Goal: Task Accomplishment & Management: Manage account settings

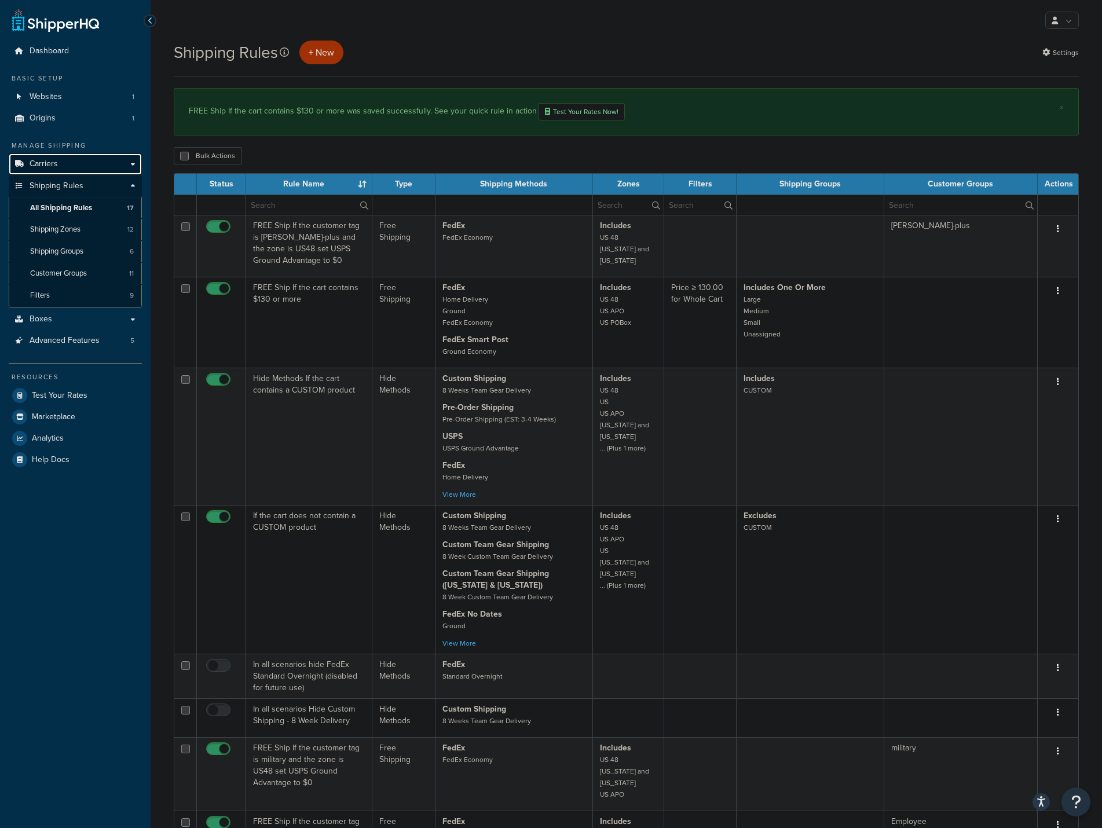
click at [40, 162] on span "Carriers" at bounding box center [44, 164] width 28 height 10
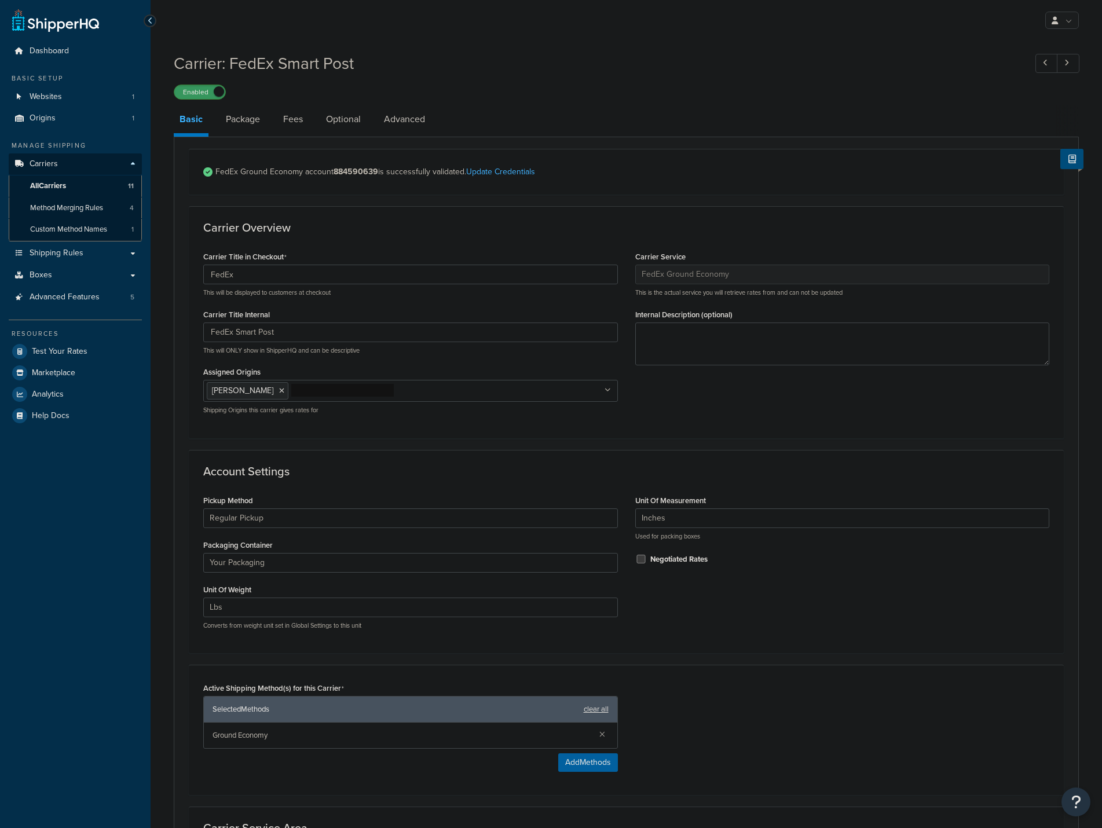
select select "smartPost"
select select "REGULAR_PICKUP"
select select "YOUR_PACKAGING"
click at [304, 119] on link "Fees" at bounding box center [292, 119] width 31 height 28
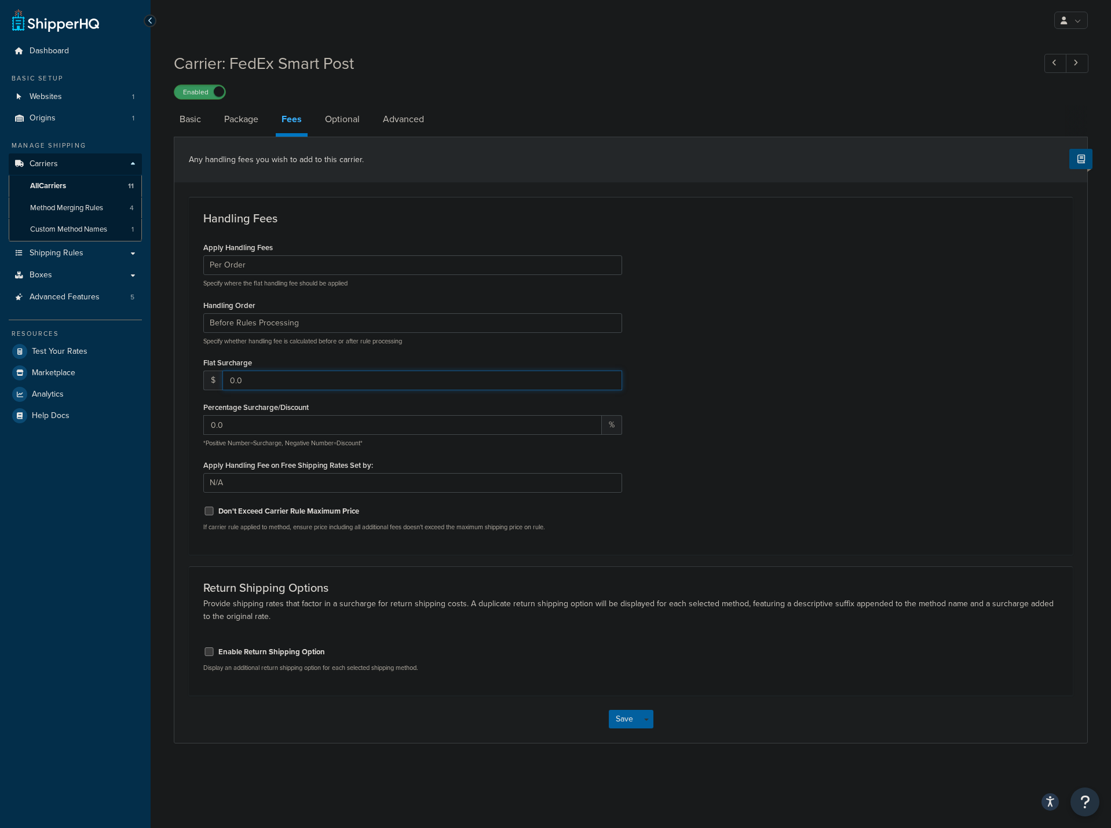
click at [277, 381] on input "0.0" at bounding box center [422, 381] width 400 height 20
click at [609, 377] on input "1" at bounding box center [422, 381] width 400 height 20
type input "2"
click at [609, 377] on input "2" at bounding box center [422, 381] width 400 height 20
click at [614, 726] on button "Save" at bounding box center [624, 719] width 31 height 19
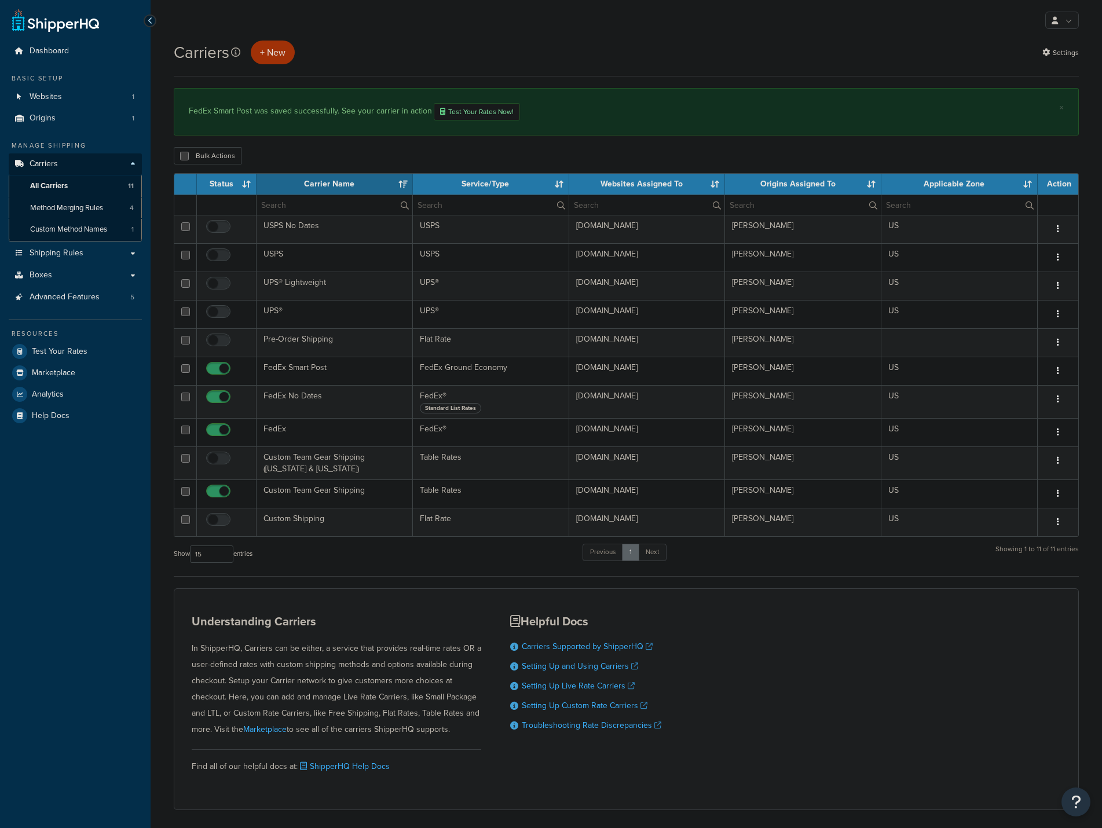
select select "15"
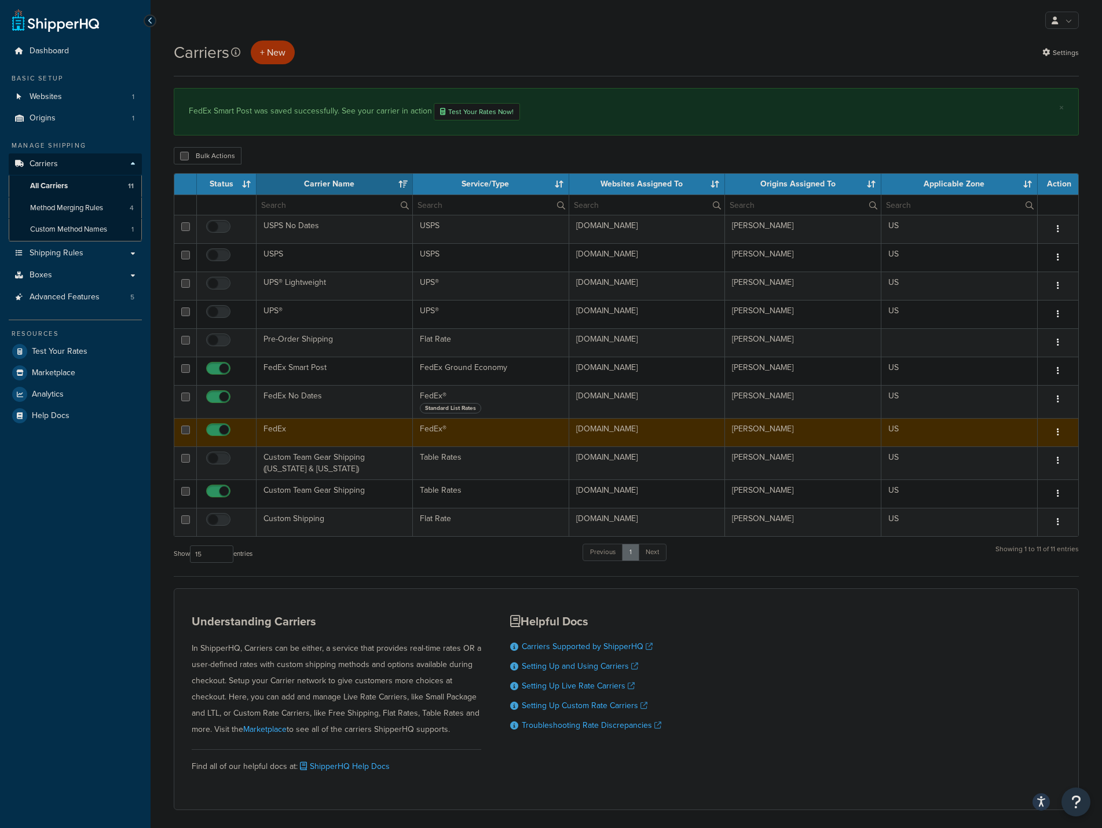
click at [314, 440] on td "FedEx" at bounding box center [335, 432] width 156 height 28
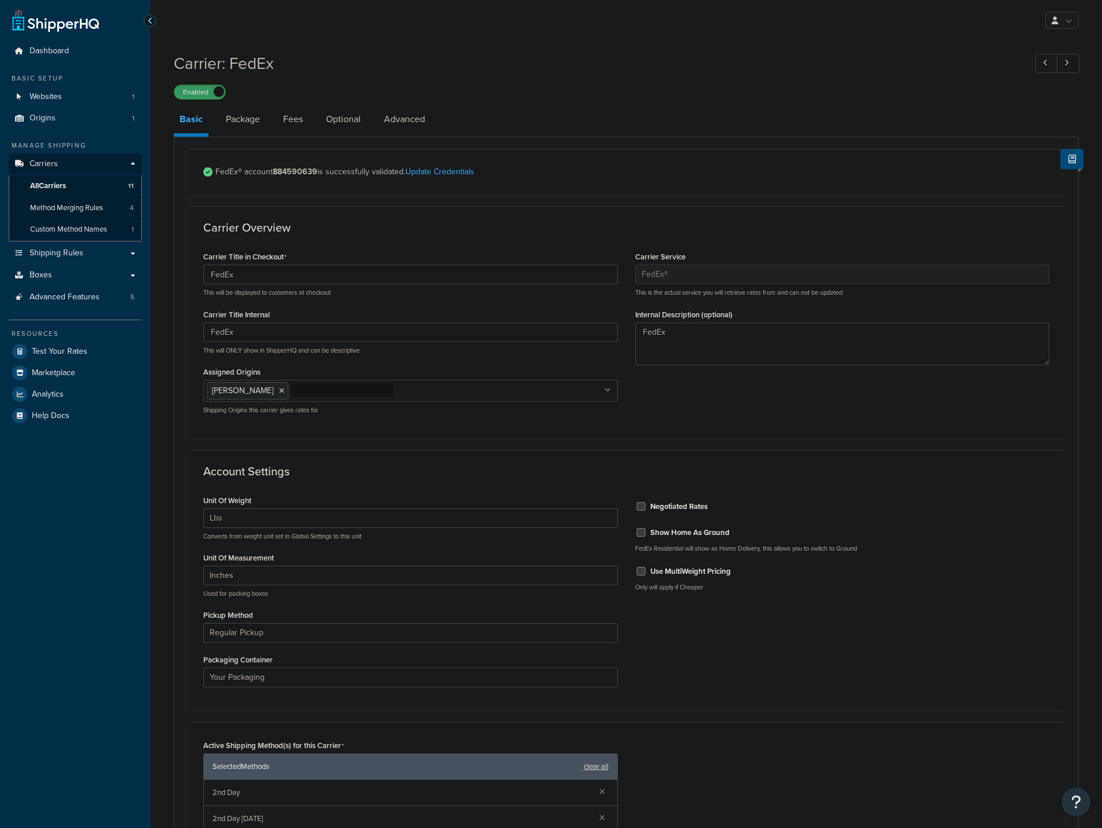
select select "fedEx"
select select "REGULAR_PICKUP"
select select "YOUR_PACKAGING"
click at [291, 122] on link "Fees" at bounding box center [292, 119] width 31 height 28
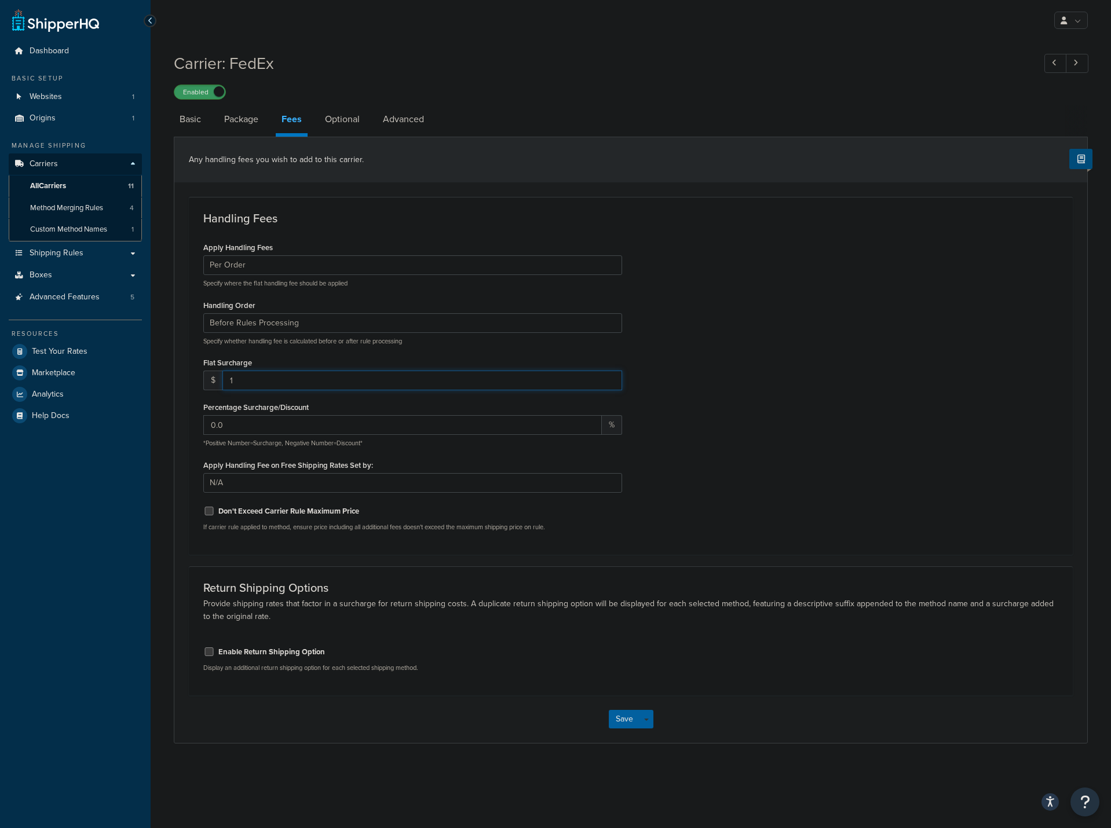
click at [611, 378] on input "1" at bounding box center [422, 381] width 400 height 20
type input "2"
click at [611, 378] on input "2" at bounding box center [422, 381] width 400 height 20
click at [616, 728] on button "Save" at bounding box center [624, 719] width 31 height 19
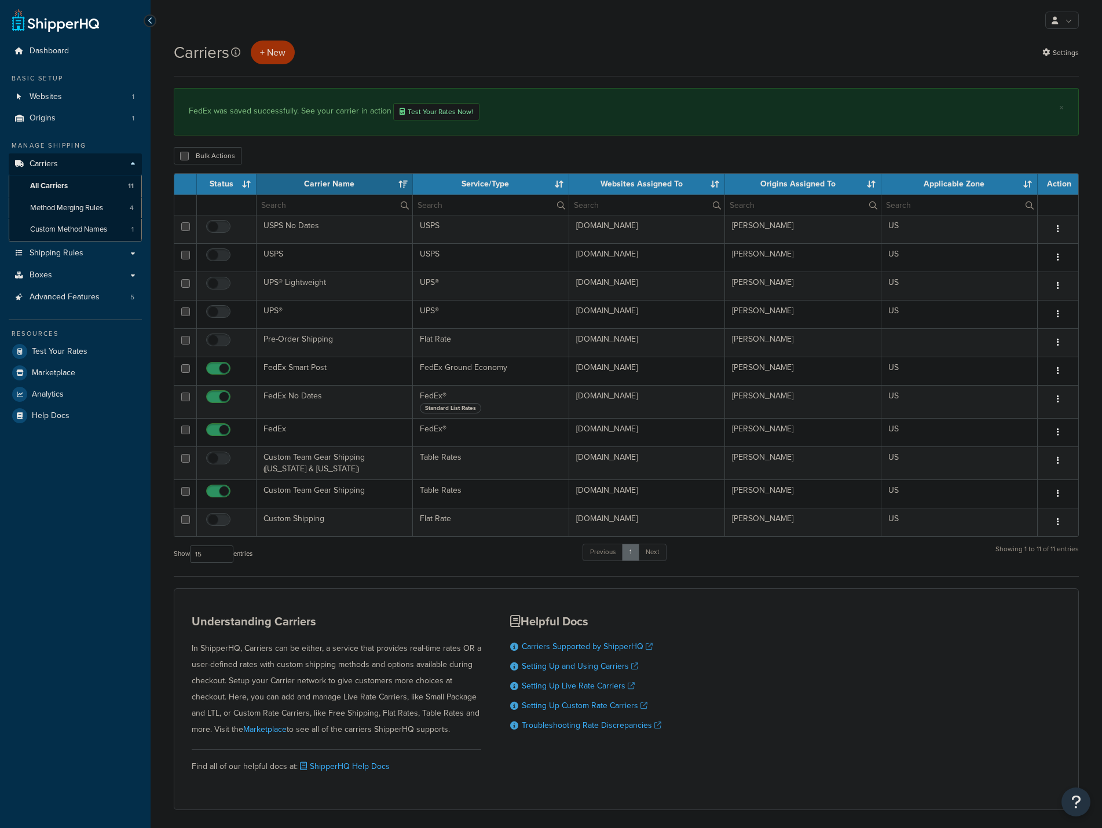
select select "15"
click at [61, 261] on link "Shipping Rules" at bounding box center [75, 253] width 133 height 21
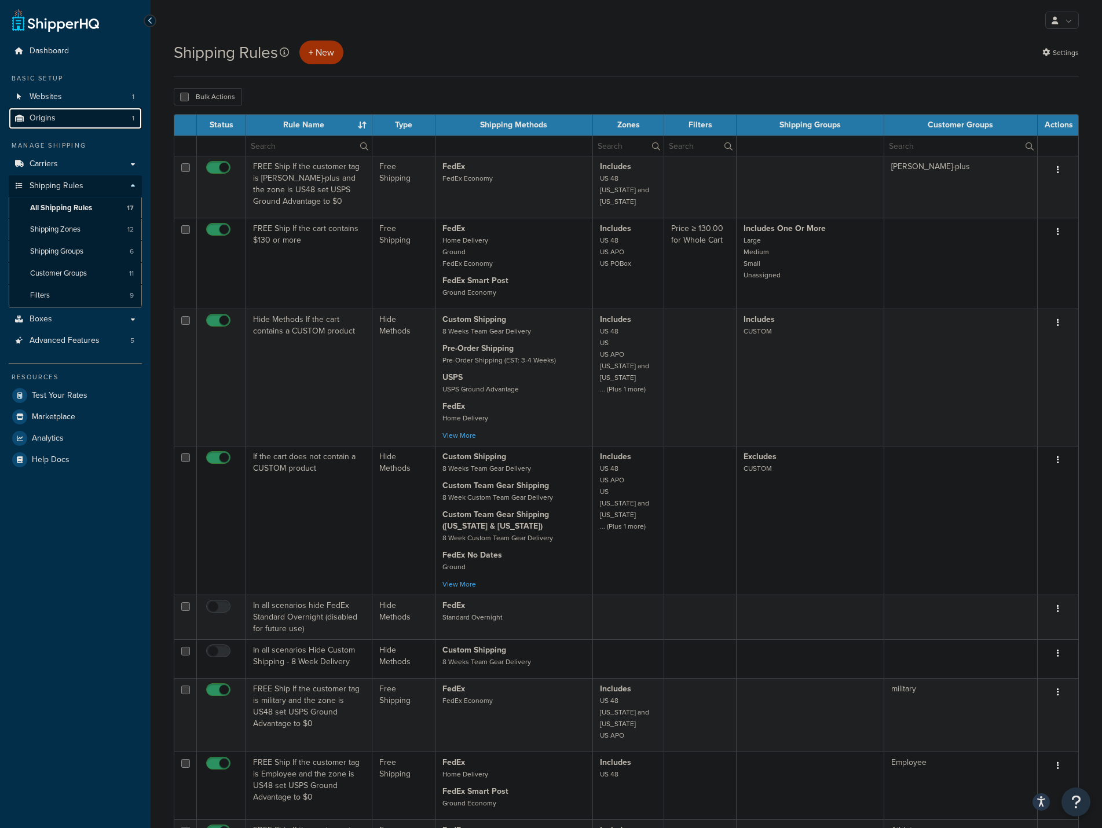
click at [44, 118] on span "Origins" at bounding box center [43, 119] width 26 height 10
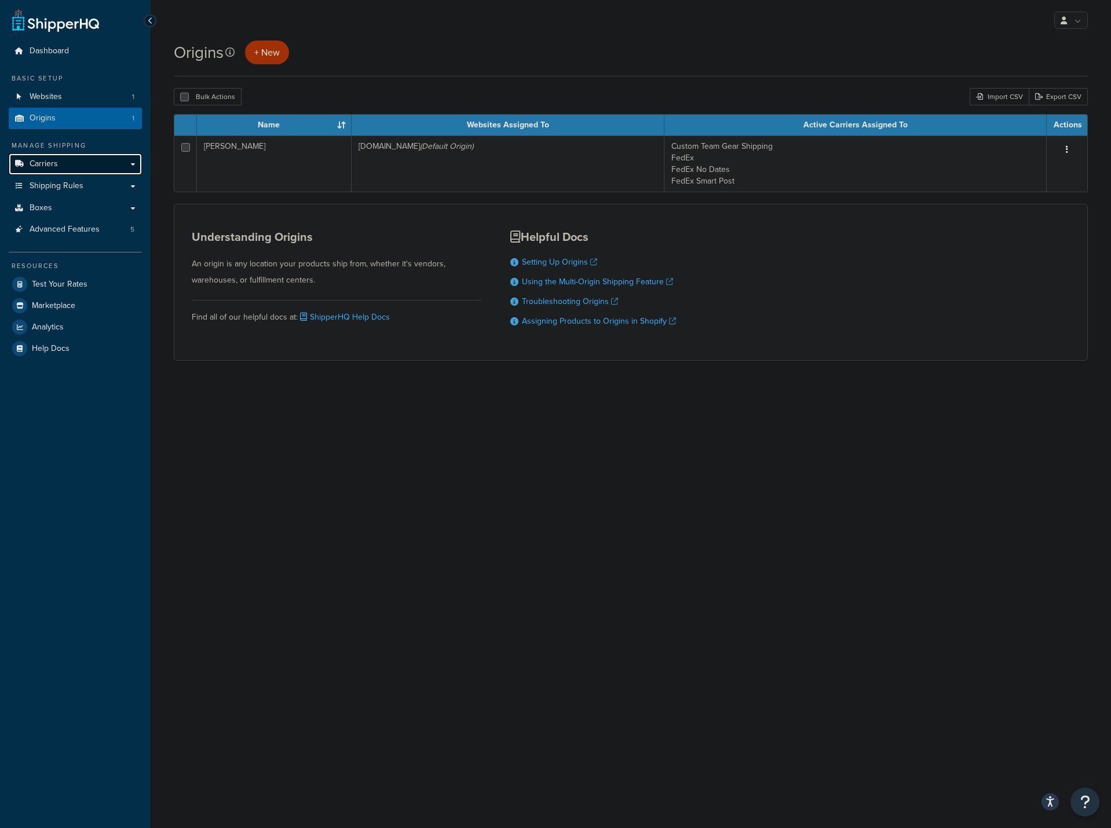
click at [43, 162] on span "Carriers" at bounding box center [44, 164] width 28 height 10
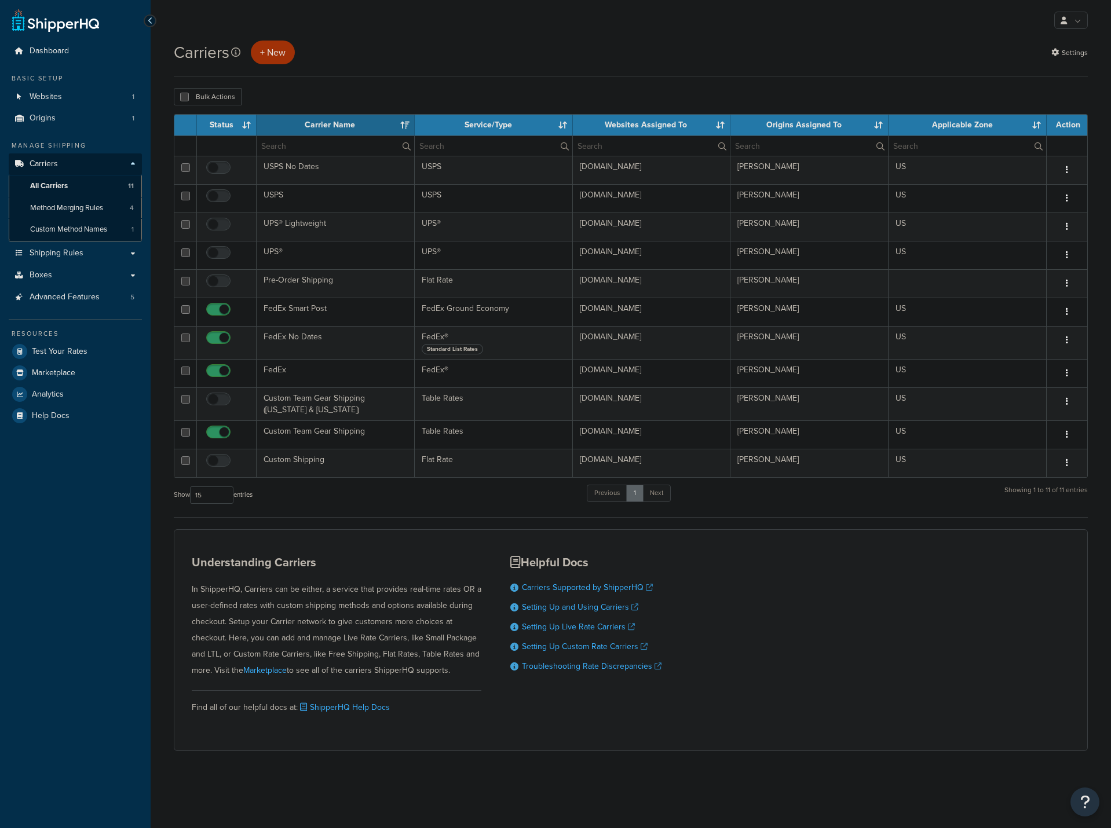
select select "15"
